Goal: Task Accomplishment & Management: Manage account settings

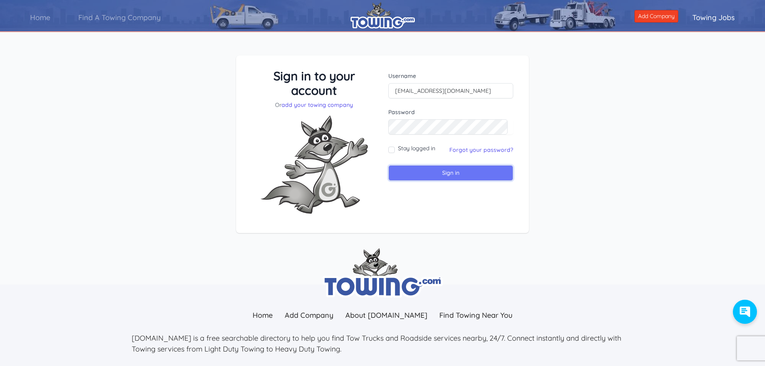
click at [451, 176] on input "Sign in" at bounding box center [450, 173] width 125 height 16
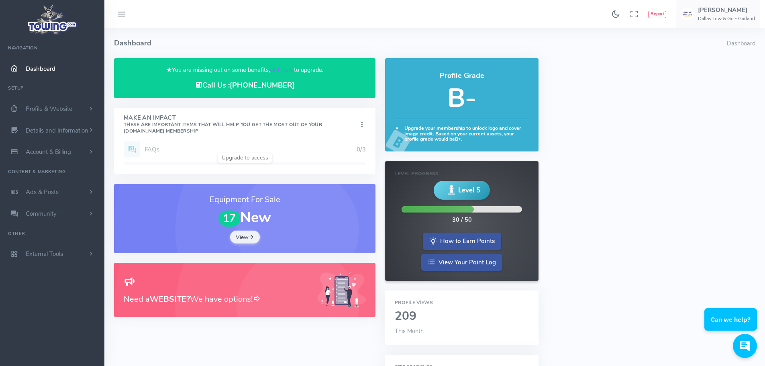
click at [32, 65] on span "Dashboard" at bounding box center [41, 69] width 30 height 8
click at [60, 132] on span "Details and Information" at bounding box center [57, 130] width 63 height 8
click at [53, 176] on link "Company Information" at bounding box center [62, 178] width 84 height 16
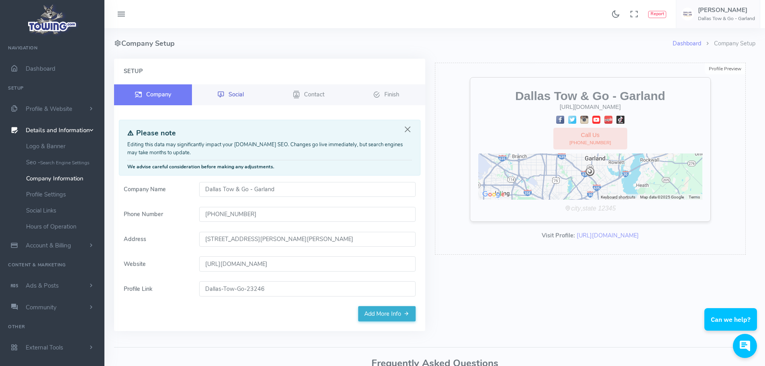
click at [220, 90] on icon at bounding box center [220, 95] width 7 height 10
click at [228, 94] on span "Social" at bounding box center [235, 94] width 15 height 8
click at [379, 310] on link "Add More Info" at bounding box center [386, 313] width 57 height 15
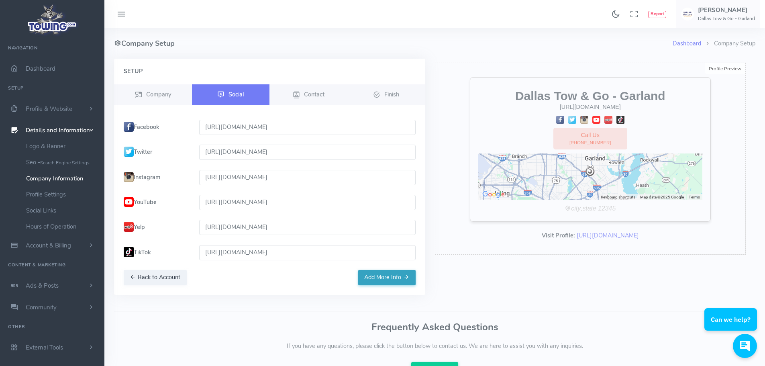
click at [399, 275] on button "Add More Info" at bounding box center [386, 277] width 57 height 15
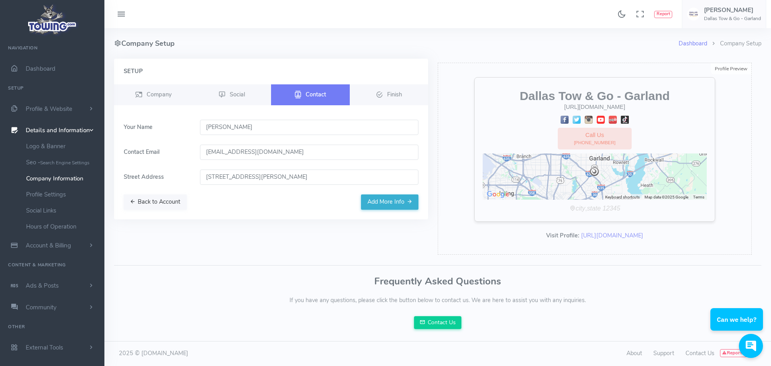
click at [154, 201] on button "Back to Account" at bounding box center [155, 201] width 63 height 15
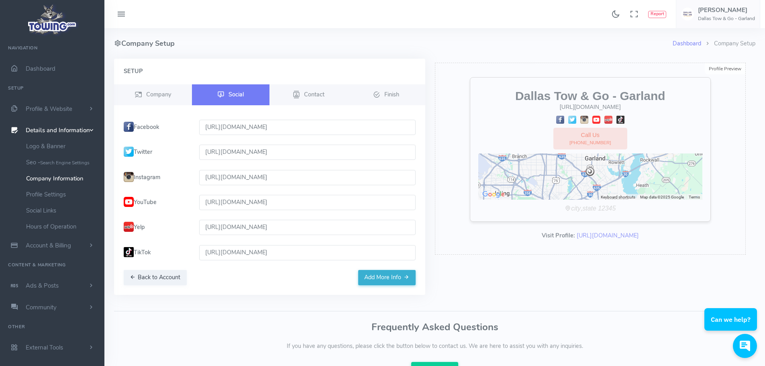
click at [154, 201] on label "YouTube" at bounding box center [156, 202] width 75 height 15
click at [152, 272] on button "Back to Account" at bounding box center [155, 277] width 63 height 15
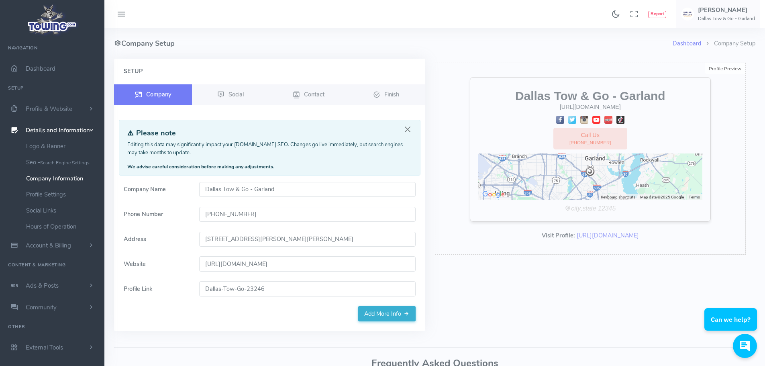
drag, startPoint x: 278, startPoint y: 187, endPoint x: 250, endPoint y: 193, distance: 29.1
click at [250, 193] on input "Dallas Tow & Go - Garland" at bounding box center [307, 189] width 216 height 15
type input "Dallas Tow & Go"
click at [498, 262] on div "Profile Preview Edit Dallas Tow & Go https://www.dallastowandgo.com Call Us (21…" at bounding box center [590, 200] width 321 height 282
click at [298, 242] on input "13509 Lyndon B Johnson Freeway Garland, TX 75041 USA" at bounding box center [307, 239] width 216 height 15
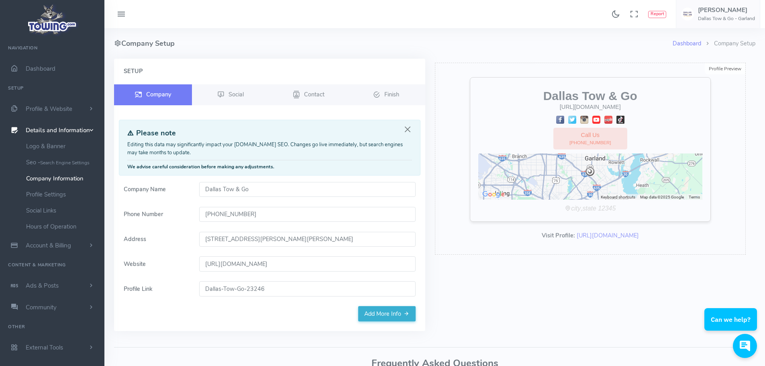
click at [298, 242] on input "13509 Lyndon B Johnson Freeway Garland, TX 75041 USA" at bounding box center [307, 239] width 216 height 15
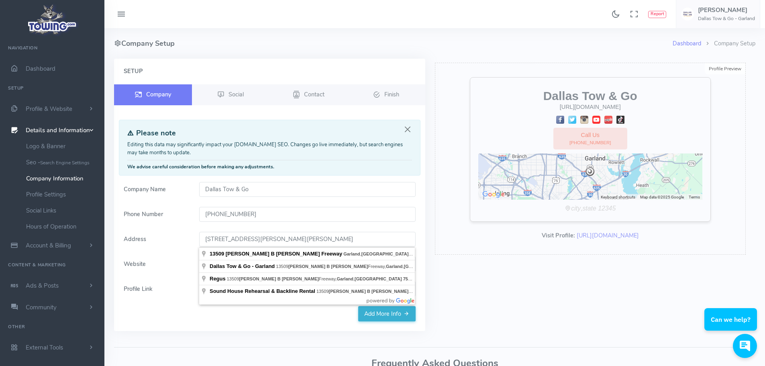
click at [298, 242] on input "13509 Lyndon B Johnson Freeway Garland, TX 75041 USA" at bounding box center [307, 239] width 216 height 15
click at [363, 235] on input "13509 Lyndon B Johnson Freeway Garland, TX 75041 USA" at bounding box center [307, 239] width 216 height 15
drag, startPoint x: 370, startPoint y: 238, endPoint x: 129, endPoint y: 243, distance: 241.4
click at [131, 244] on div "Address 13509 Lyndon B Johnson Freeway Garland, TX 75041 USA" at bounding box center [270, 239] width 302 height 15
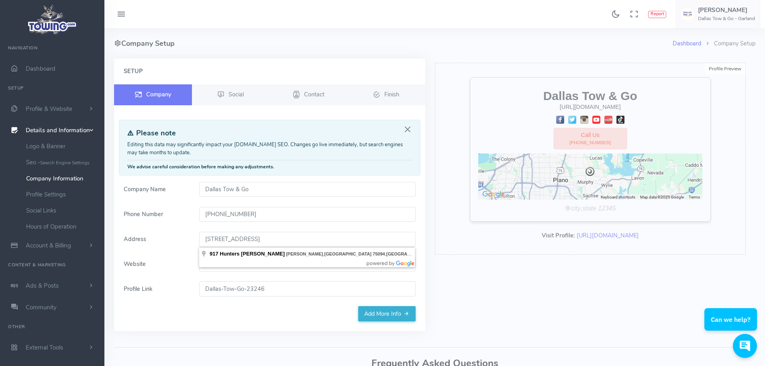
drag, startPoint x: 350, startPoint y: 240, endPoint x: 188, endPoint y: 249, distance: 162.5
click at [188, 249] on form "Company Name Dallas Tow & Go Phone Number (214) 449-1216 Address 917 Hunters Gl…" at bounding box center [270, 244] width 302 height 124
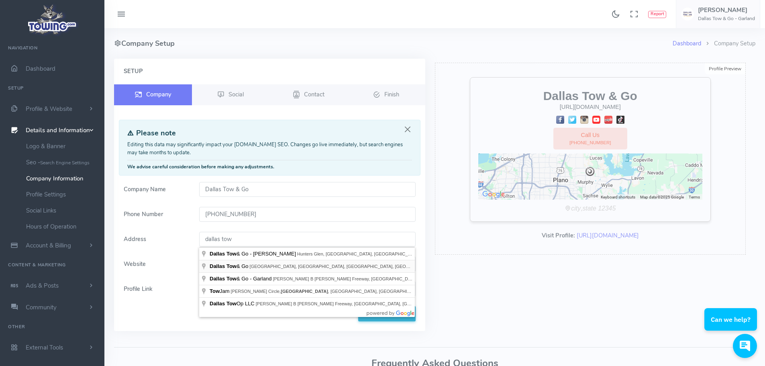
type input "Dallas Tow & Go, Forest Lane, Dallas, TX, USA"
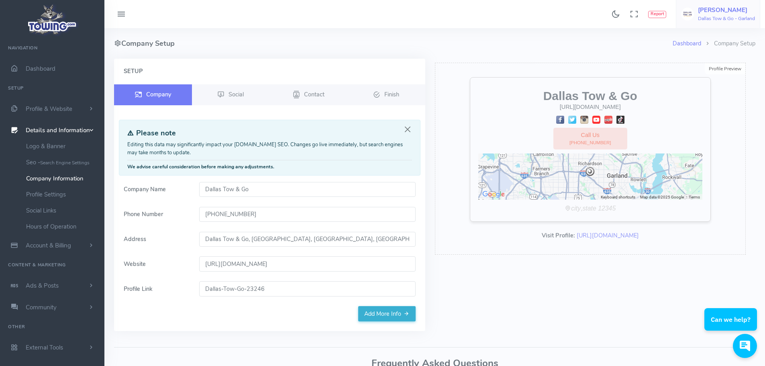
click at [717, 13] on h5 "Zain Almuqbil" at bounding box center [726, 10] width 57 height 6
click at [727, 47] on span "Account Settings" at bounding box center [722, 49] width 44 height 8
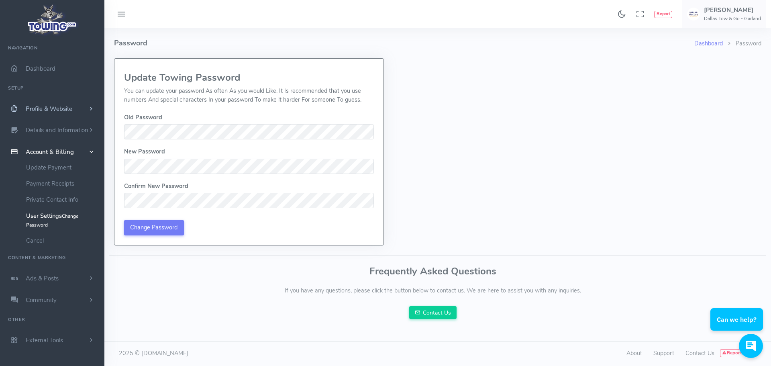
click at [73, 108] on link "Profile & Website" at bounding box center [52, 109] width 104 height 22
click at [41, 140] on link "Service List - What service you provide" at bounding box center [62, 145] width 84 height 25
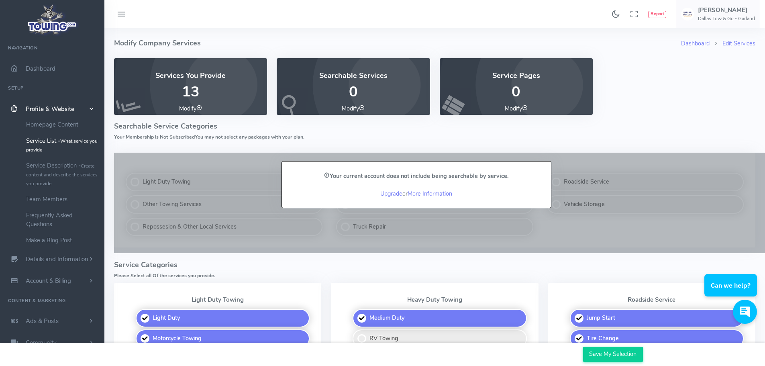
click at [121, 17] on icon at bounding box center [121, 14] width 10 height 13
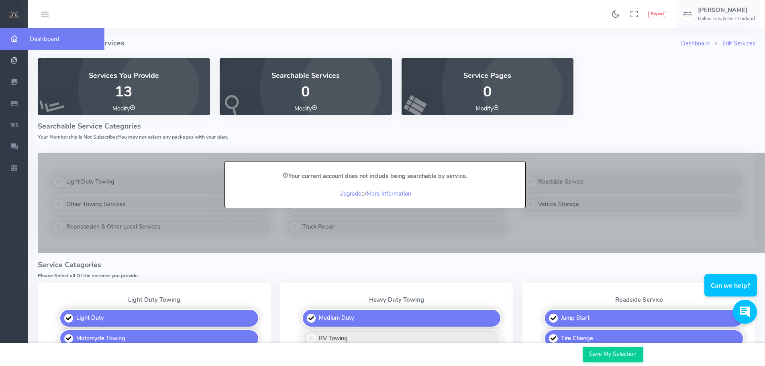
click at [15, 39] on icon "scrollable content" at bounding box center [14, 39] width 20 height 8
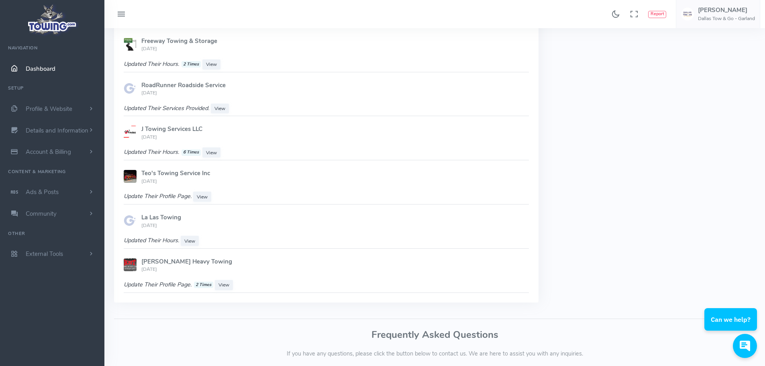
scroll to position [794, 0]
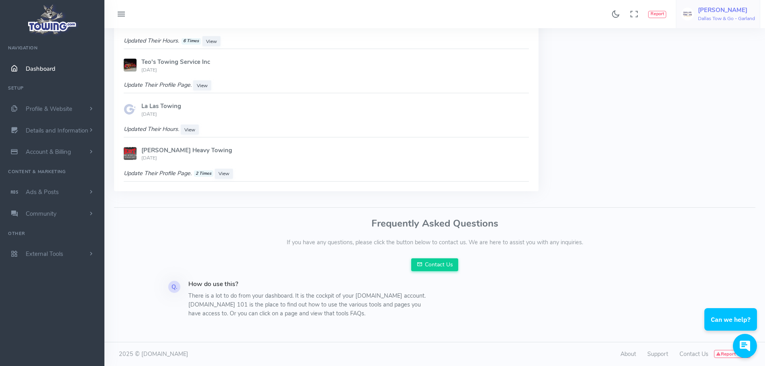
click at [739, 21] on h6 "Dallas Tow & Go - Garland" at bounding box center [726, 18] width 57 height 5
click at [721, 71] on link "Logout" at bounding box center [720, 77] width 79 height 14
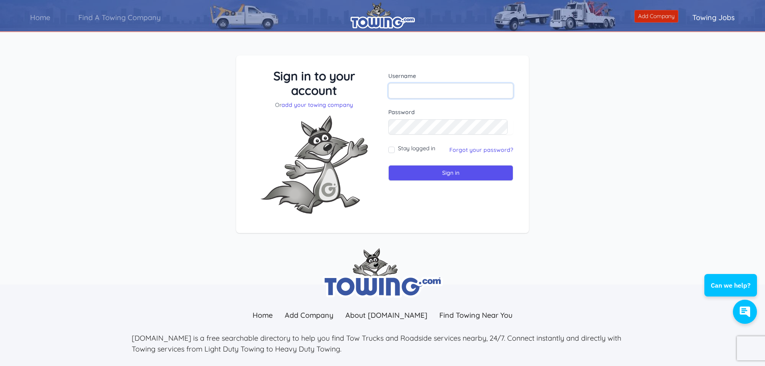
type input "[EMAIL_ADDRESS][DOMAIN_NAME]"
click at [651, 18] on link "Add Company" at bounding box center [656, 16] width 44 height 12
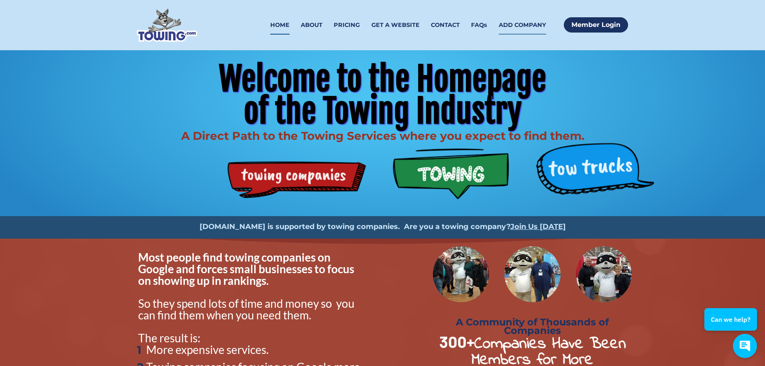
click at [516, 22] on link "ADD COMPANY" at bounding box center [522, 25] width 47 height 19
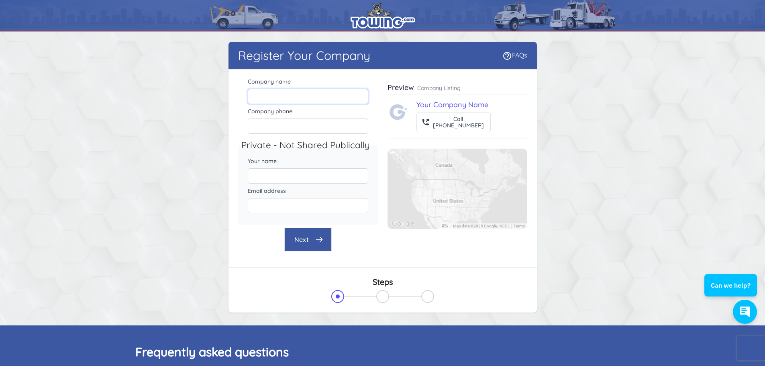
click at [294, 98] on input "Company name" at bounding box center [308, 96] width 120 height 15
type input "Dallas Tow & Go"
click at [296, 128] on input "Company phone" at bounding box center [308, 125] width 120 height 15
click at [270, 125] on input "[PHONE_NUMBER]" at bounding box center [308, 125] width 120 height 15
type input "[PHONE_NUMBER]"
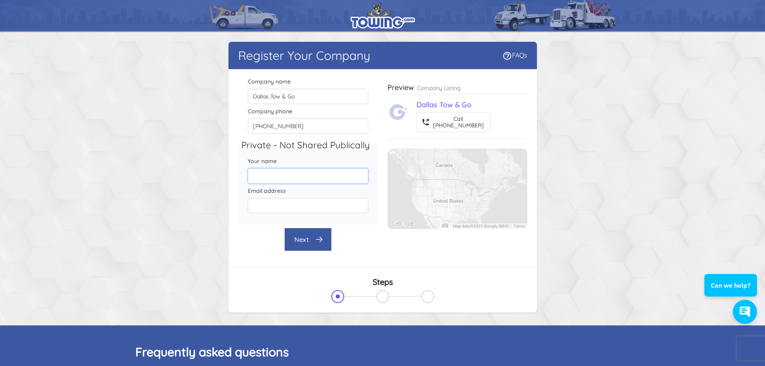
click at [282, 174] on input "Your name" at bounding box center [308, 175] width 120 height 15
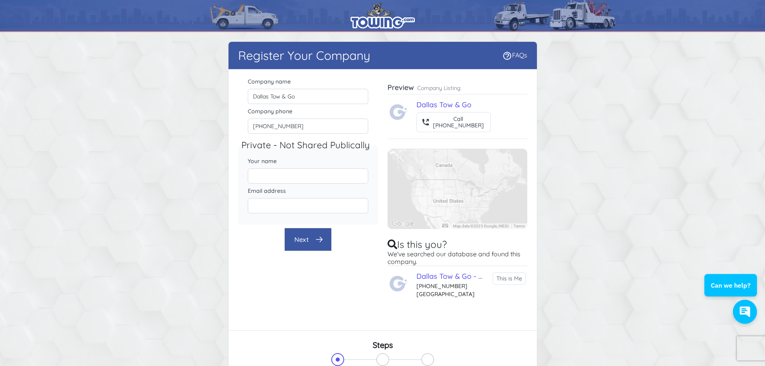
click at [613, 149] on div "Register Your Company FAQs There were errors with your submission Company name" at bounding box center [383, 210] width 514 height 337
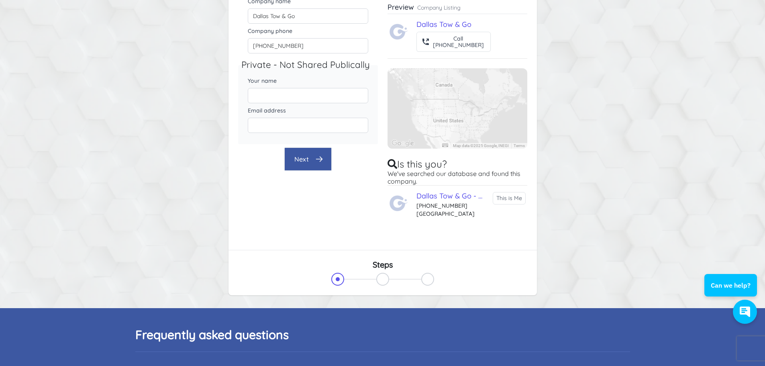
scroll to position [40, 0]
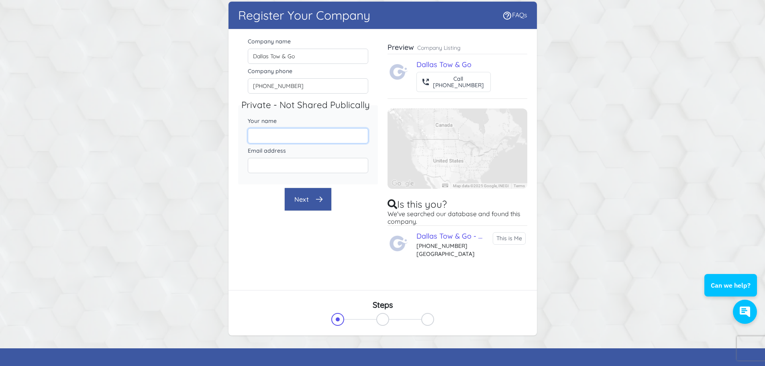
click at [290, 134] on input "Your name" at bounding box center [308, 135] width 120 height 15
type input "[PERSON_NAME]"
type input "[EMAIL_ADDRESS][DOMAIN_NAME]"
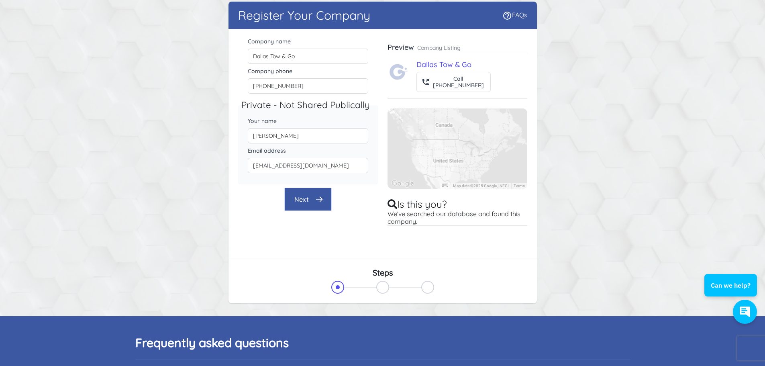
click at [309, 197] on button "Next" at bounding box center [307, 199] width 47 height 23
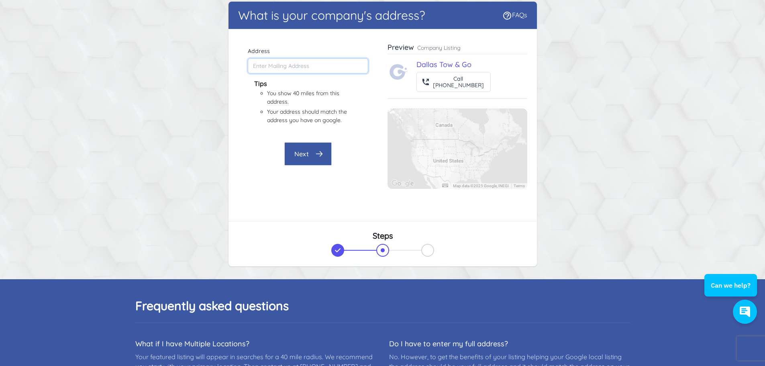
click at [278, 62] on input "Address" at bounding box center [308, 65] width 120 height 15
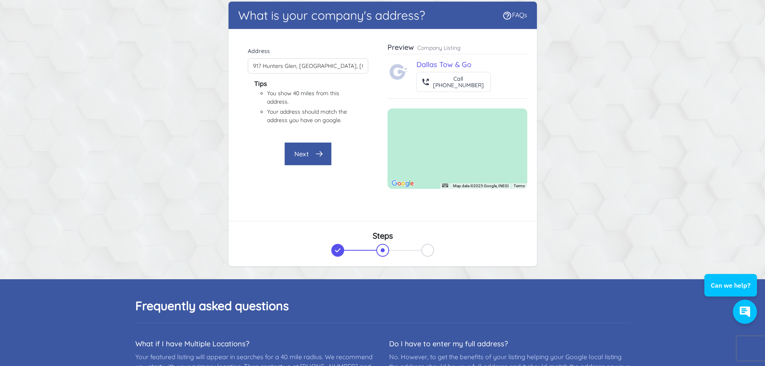
type input "[STREET_ADDRESS]"
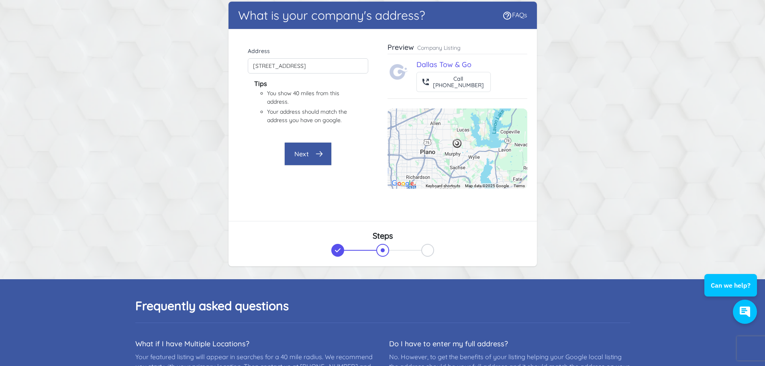
click at [321, 156] on icon "button" at bounding box center [319, 154] width 8 height 8
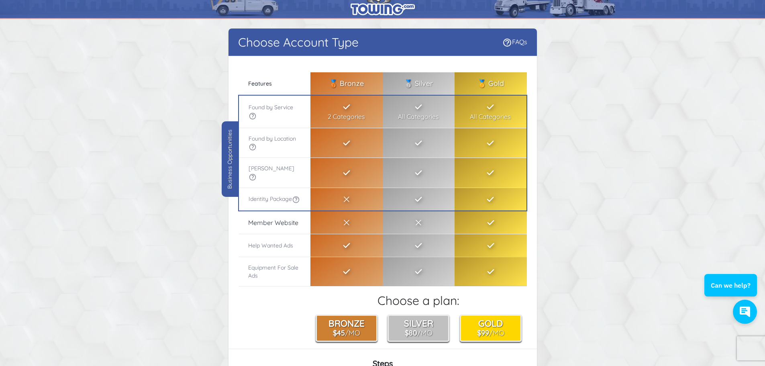
scroll to position [0, 0]
